Goal: Navigation & Orientation: Find specific page/section

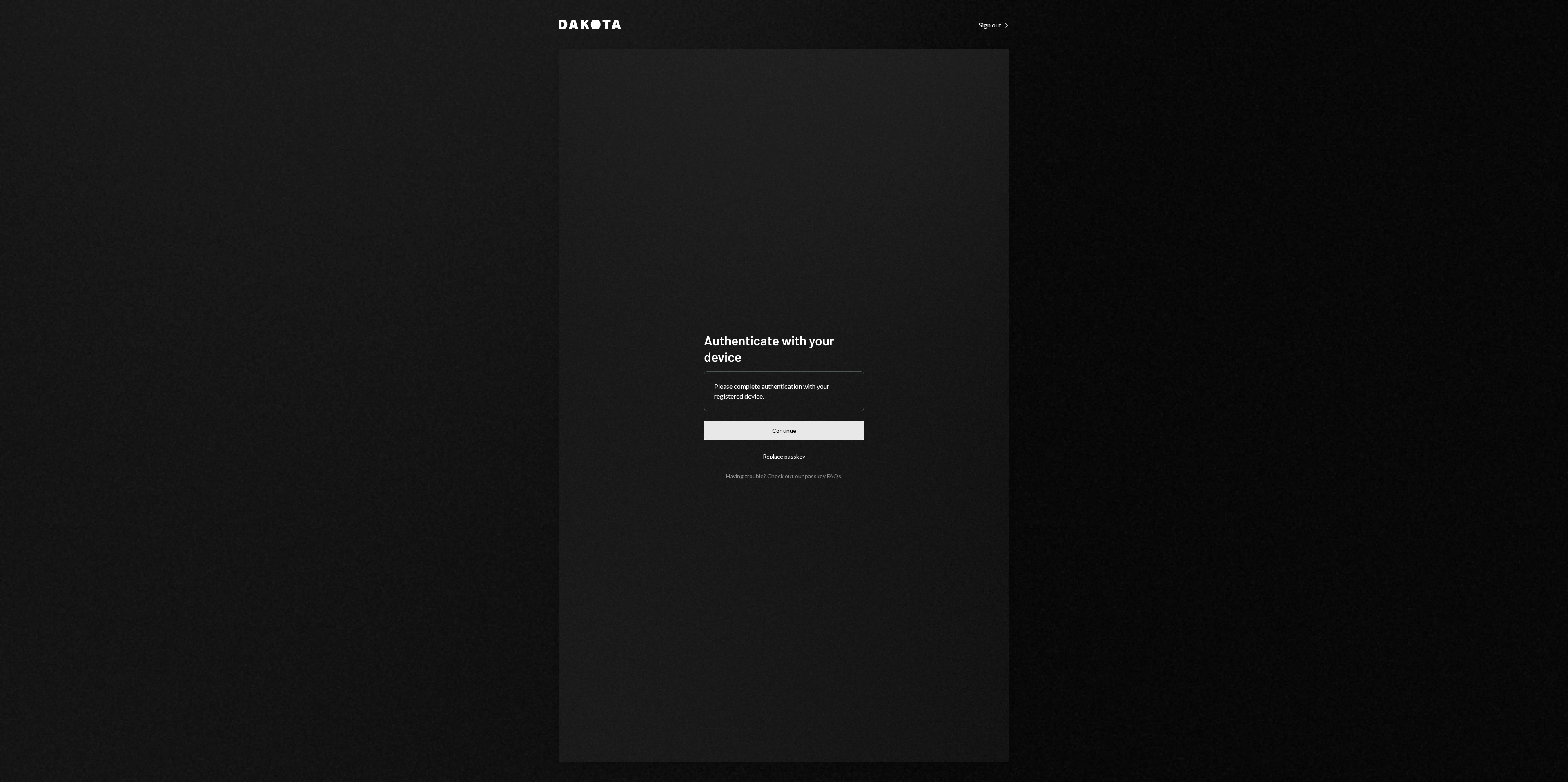
click at [794, 433] on button "Continue" at bounding box center [784, 431] width 160 height 19
click at [843, 424] on button "Continue" at bounding box center [784, 431] width 160 height 19
click at [453, 193] on div "Dakota Sign out Right Caret Authenticate with your device Please complete authe…" at bounding box center [784, 391] width 1568 height 782
click at [751, 427] on button "Continue" at bounding box center [784, 431] width 160 height 19
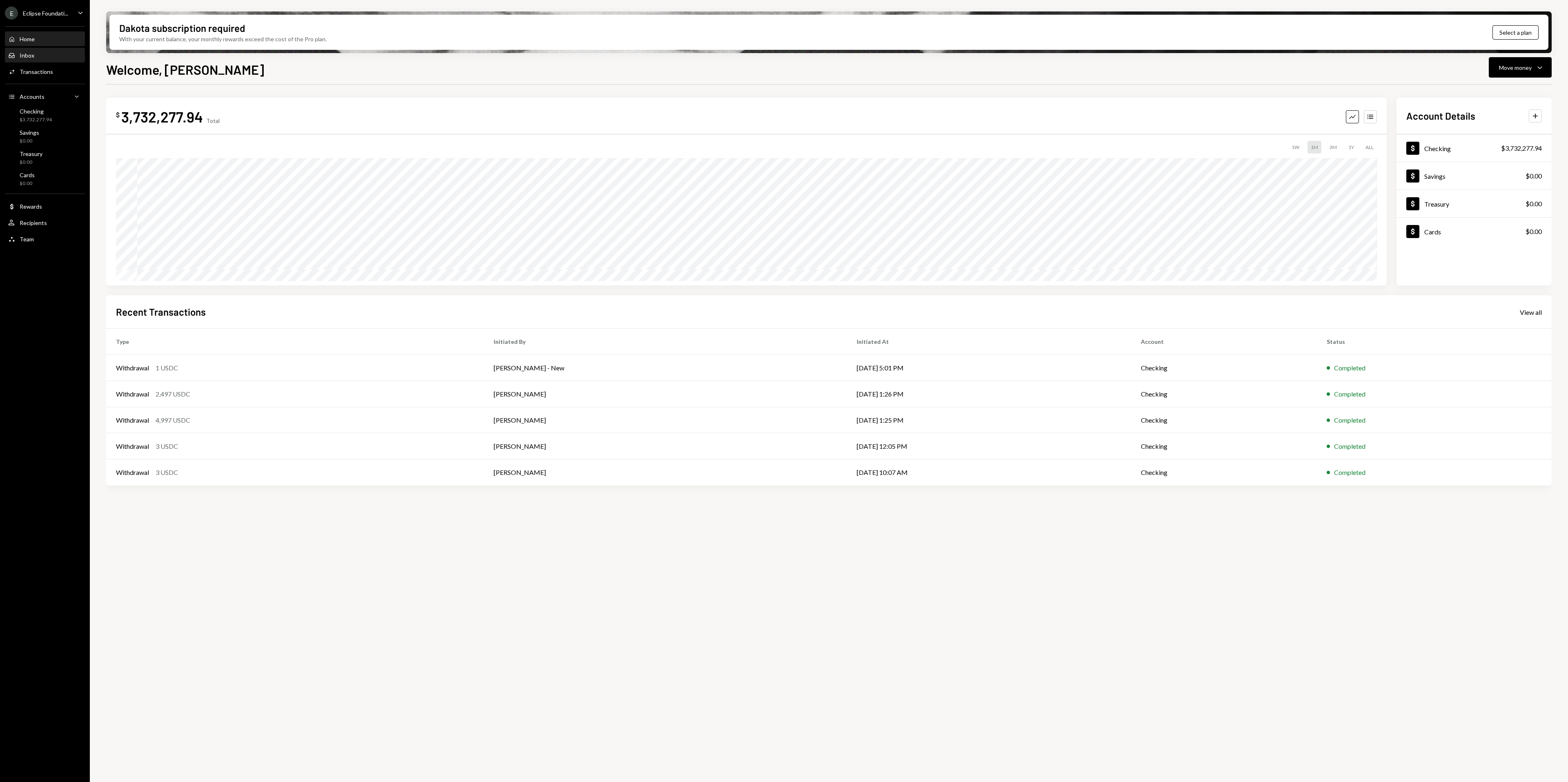
click at [51, 58] on div "Inbox Inbox" at bounding box center [44, 55] width 74 height 7
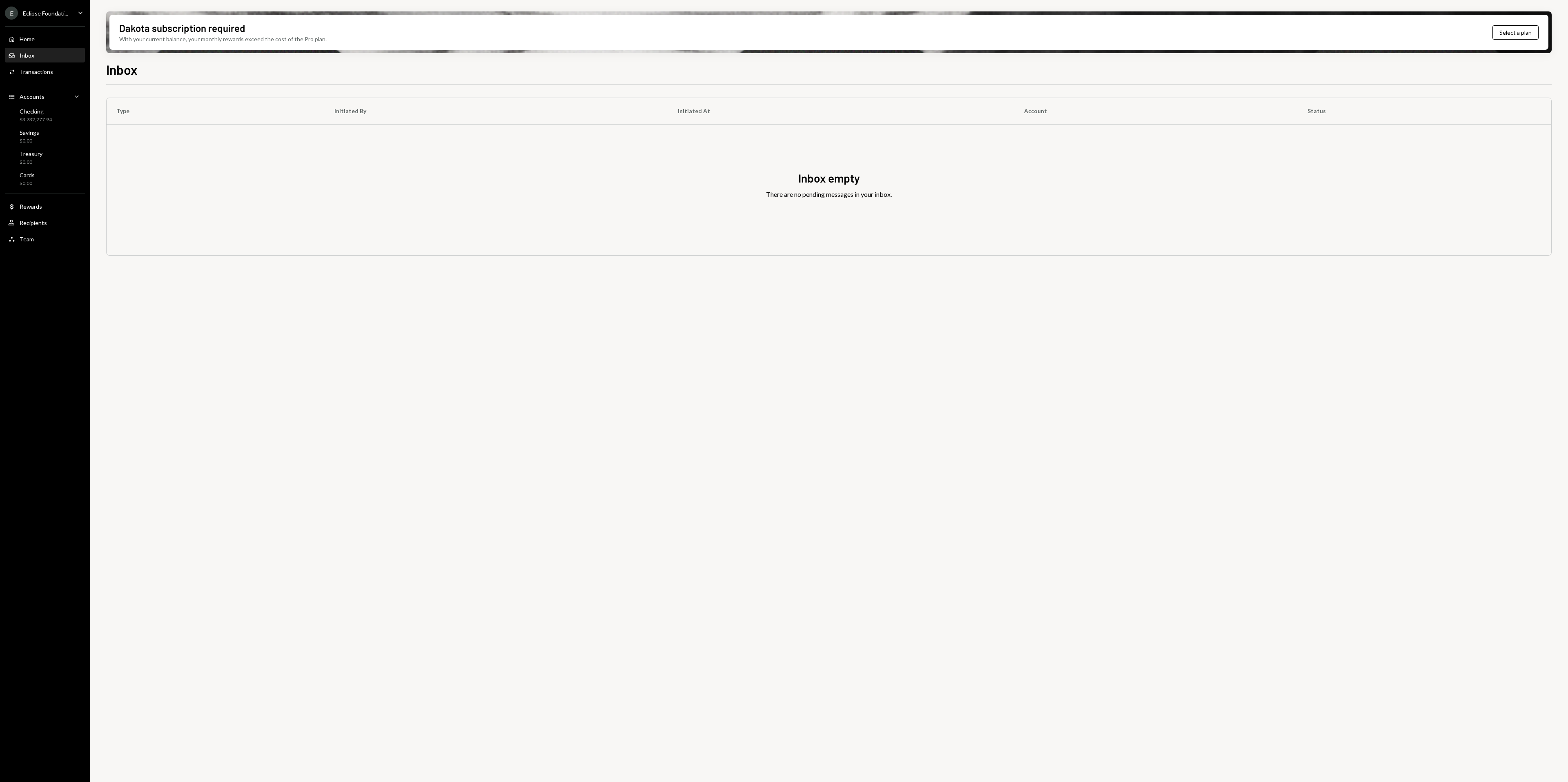
click at [29, 60] on div "Inbox Inbox" at bounding box center [44, 55] width 74 height 14
click at [1459, 604] on div "Type Initiated By Initiated At Account Status Inbox empty There are no pending …" at bounding box center [828, 438] width 1446 height 707
